Goal: Find specific page/section: Find specific page/section

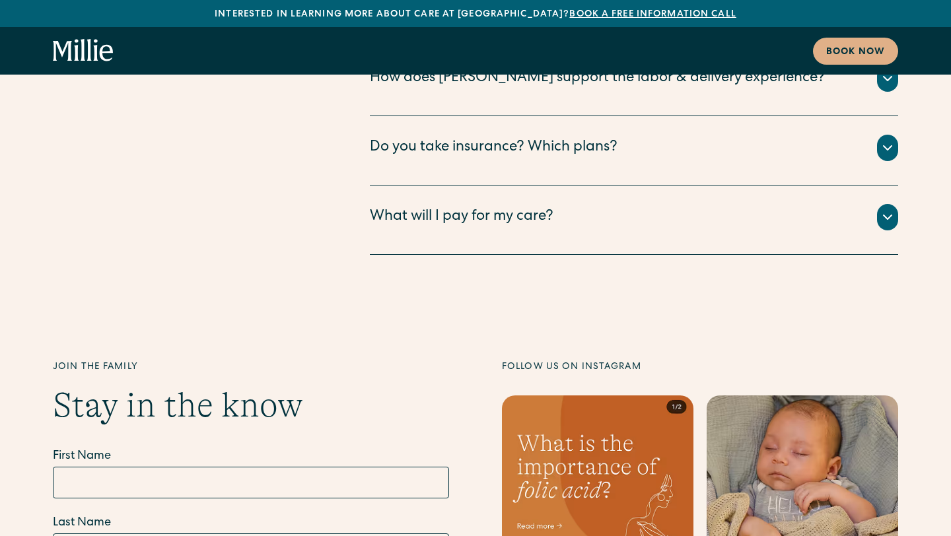
scroll to position [7572, 0]
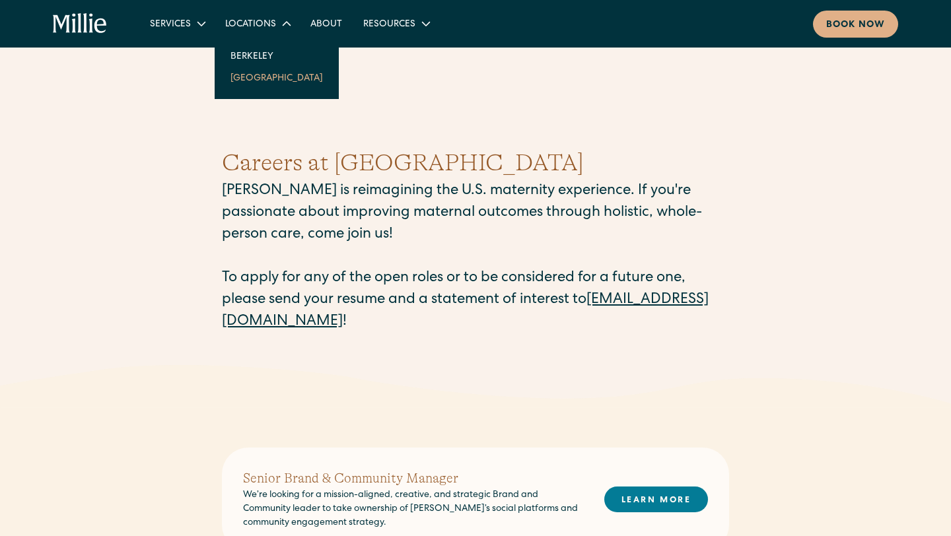
click at [249, 71] on link "South Bay" at bounding box center [277, 78] width 114 height 22
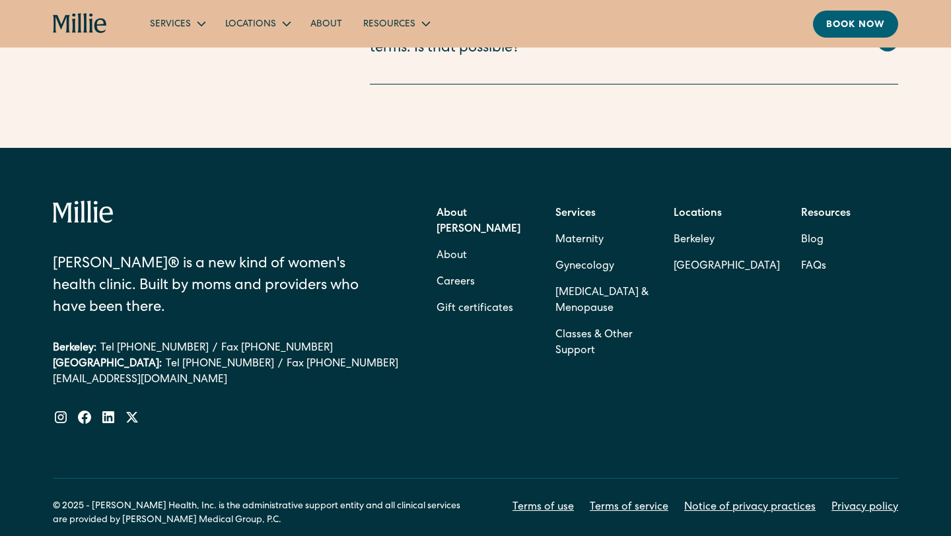
scroll to position [3288, 0]
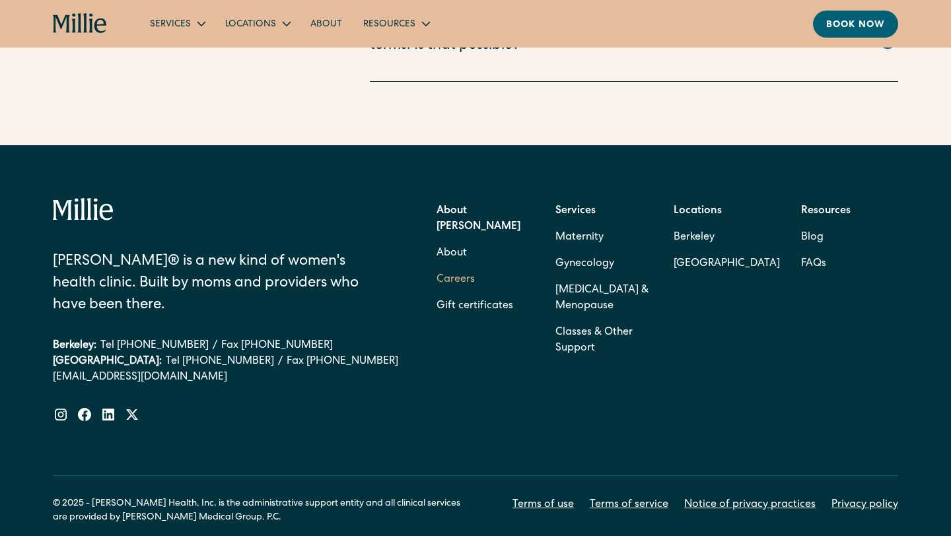
click at [461, 267] on link "Careers" at bounding box center [456, 280] width 38 height 26
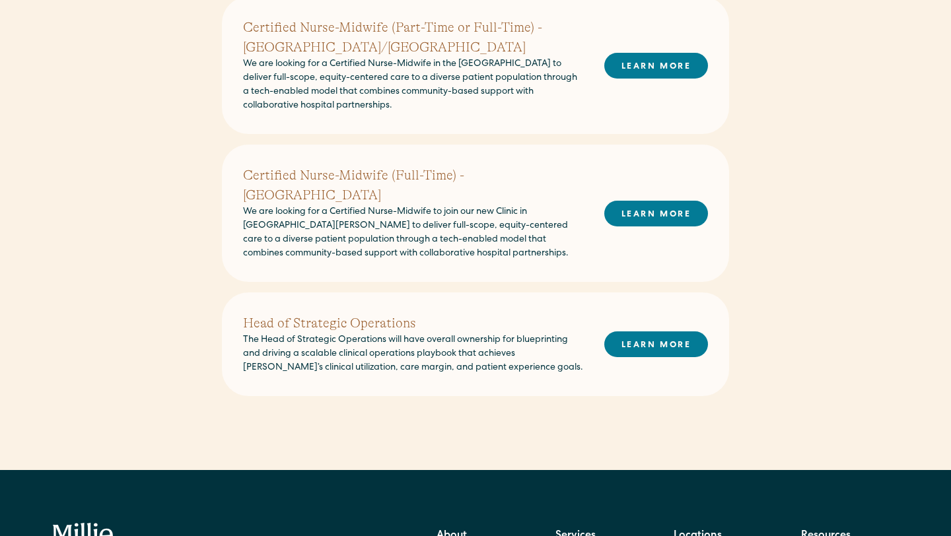
scroll to position [565, 0]
